Goal: Transaction & Acquisition: Purchase product/service

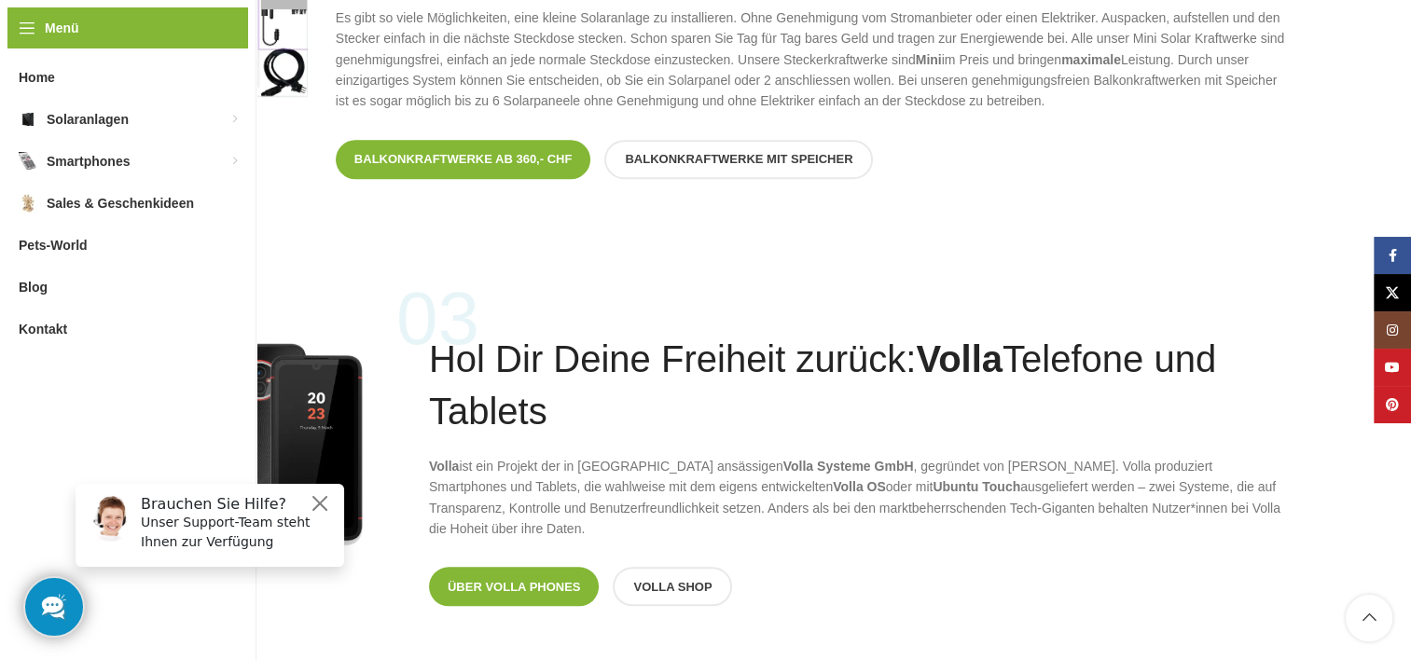
scroll to position [1492, 0]
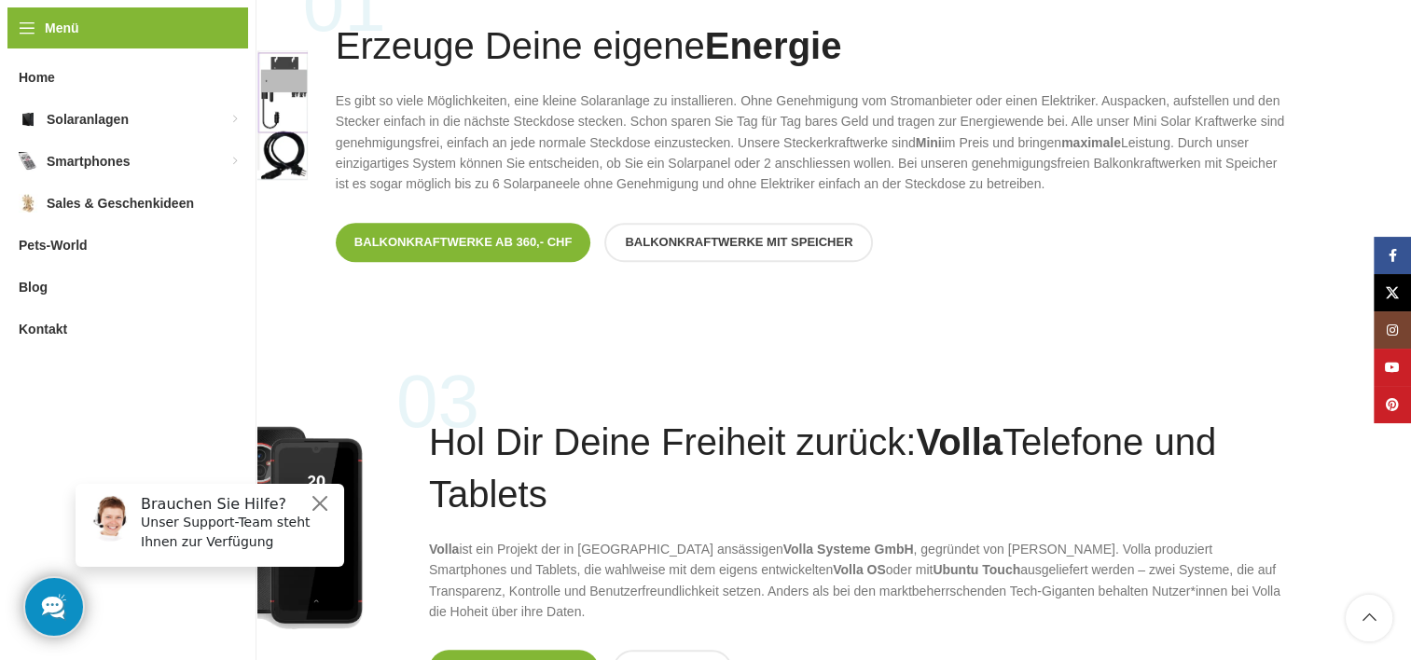
click at [728, 243] on span "Balkonkraftwerke mit Speicher" at bounding box center [739, 242] width 228 height 15
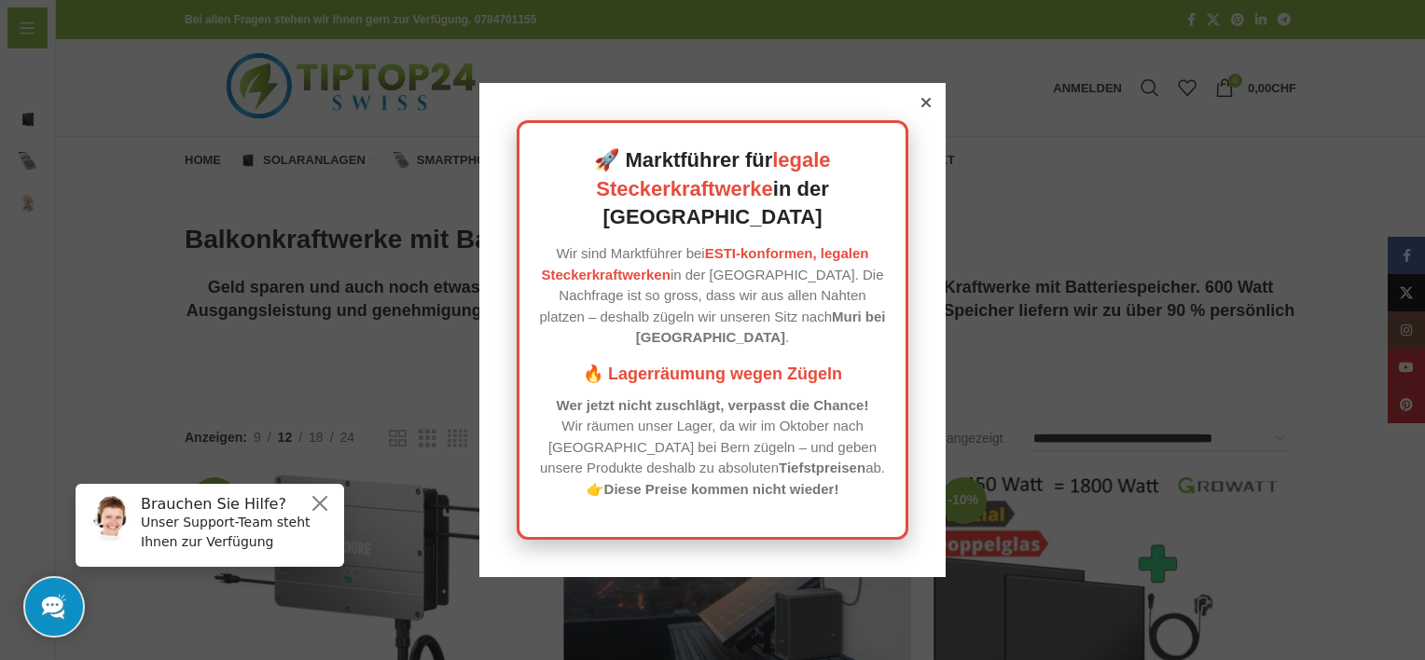
click at [922, 107] on icon at bounding box center [926, 102] width 9 height 9
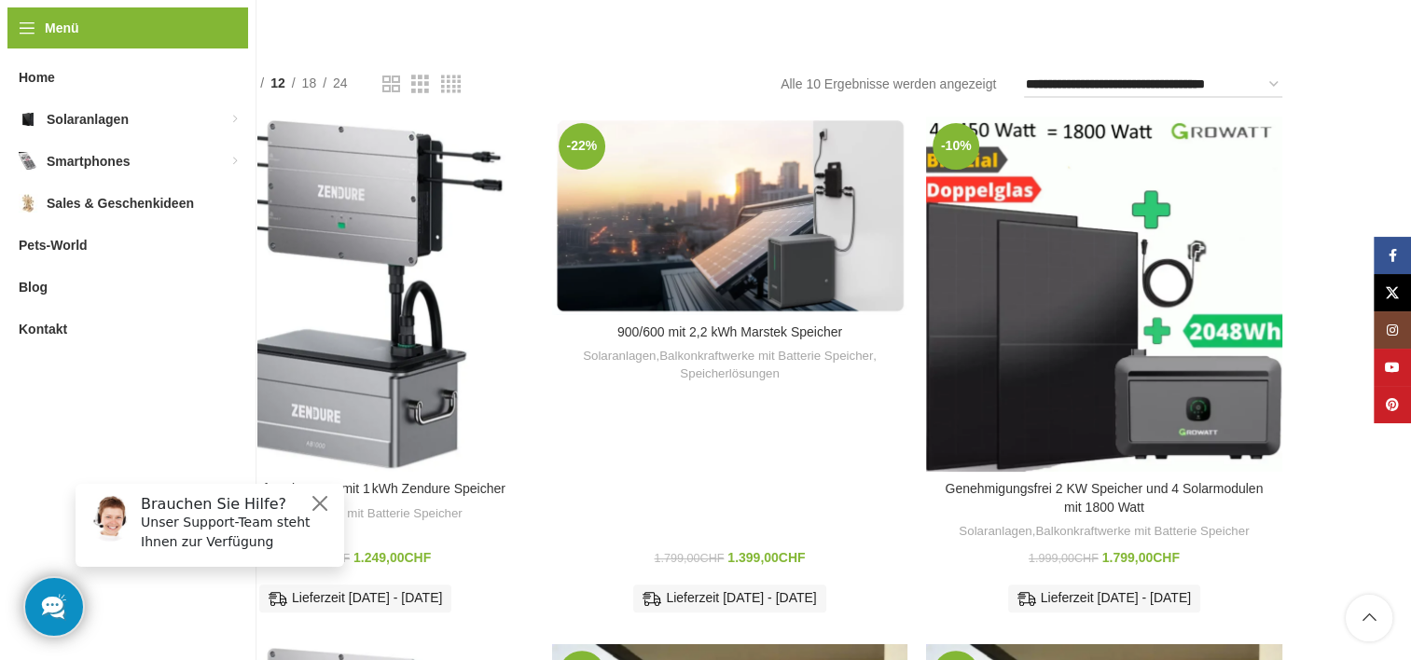
scroll to position [373, 0]
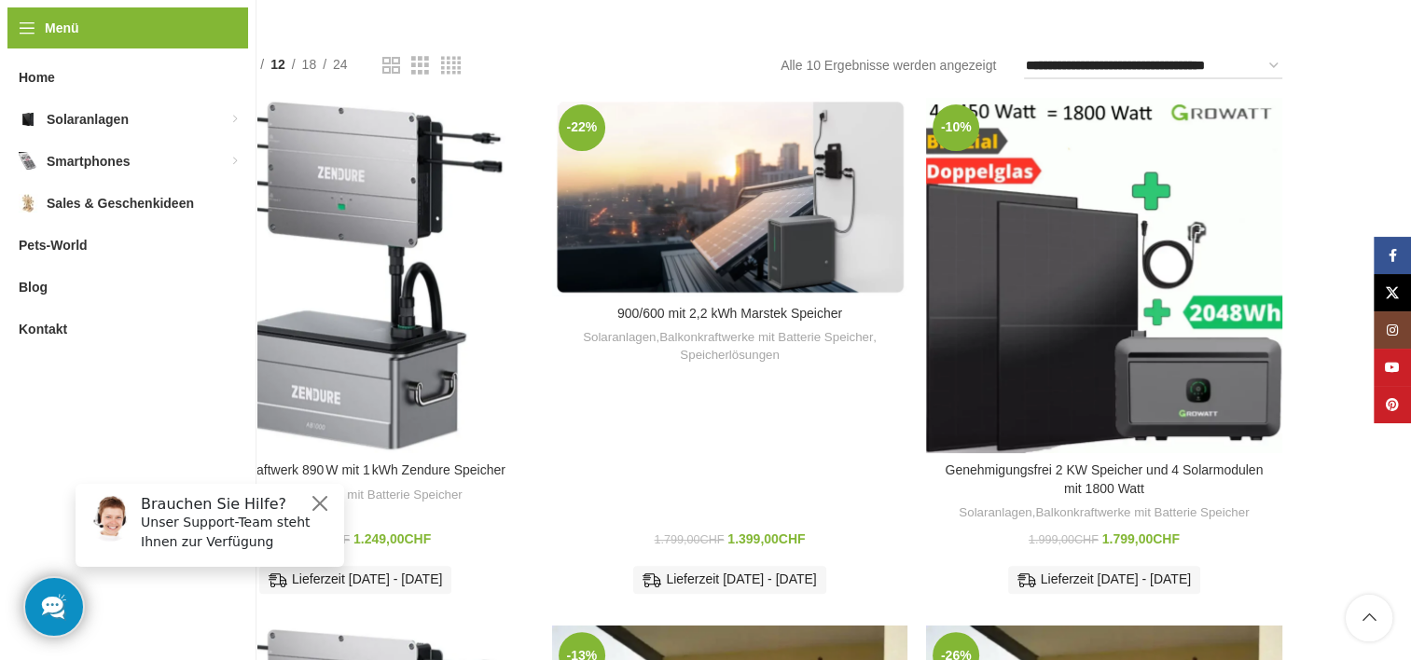
click at [727, 310] on link "900/600 mit 2,2 kWh Marstek Speicher" at bounding box center [729, 313] width 225 height 15
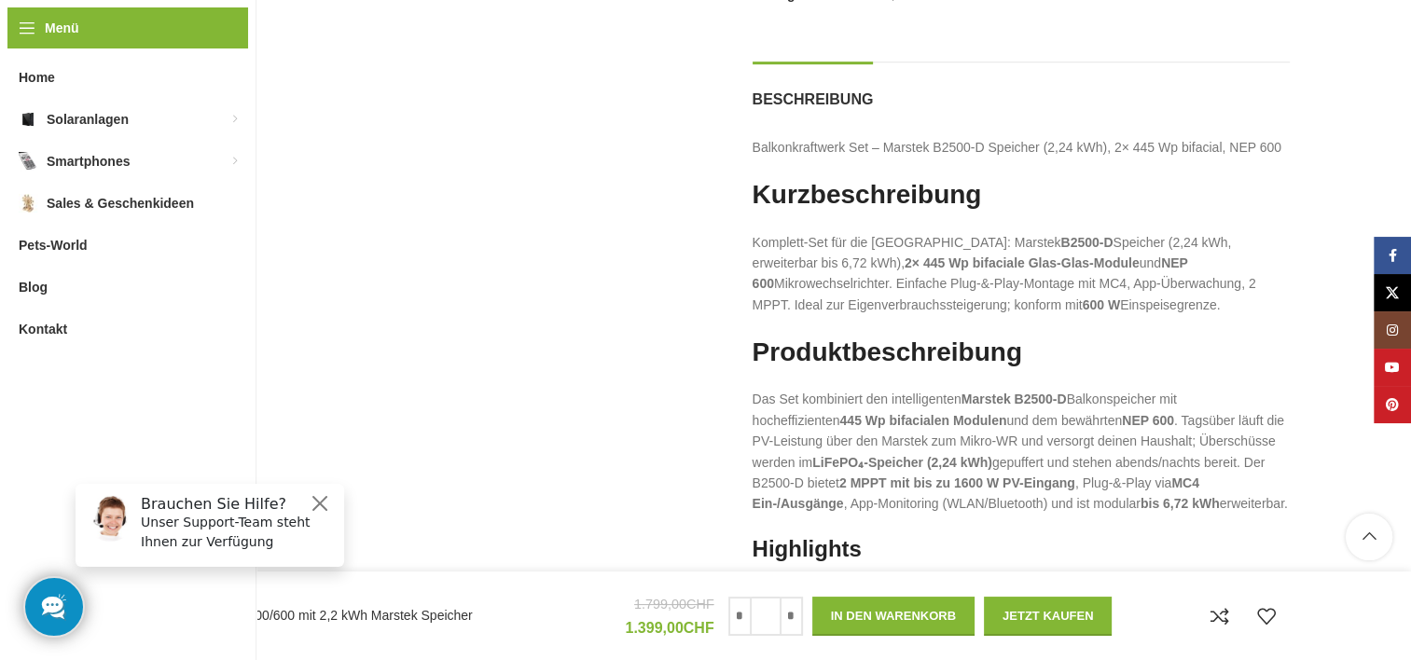
scroll to position [1026, 0]
